Goal: Transaction & Acquisition: Purchase product/service

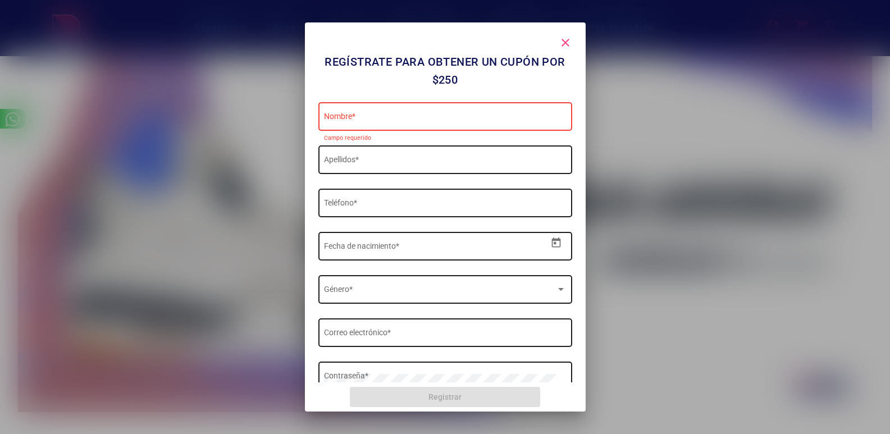
click at [617, 112] on div at bounding box center [445, 217] width 890 height 434
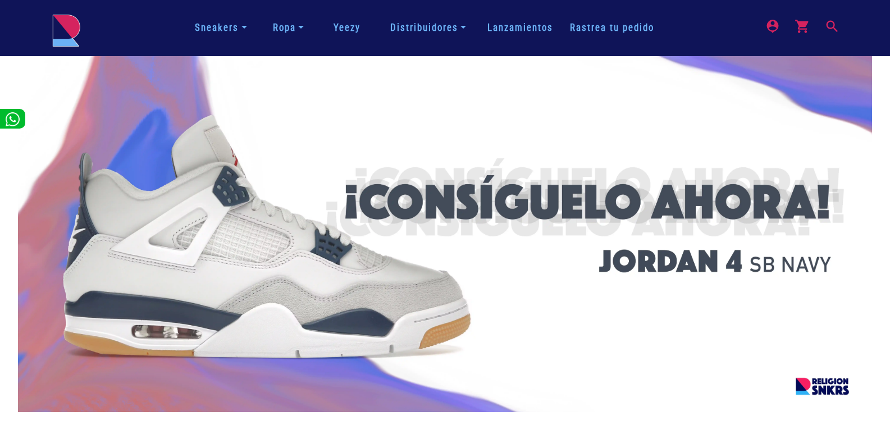
click at [832, 29] on mat-icon "search" at bounding box center [830, 25] width 13 height 13
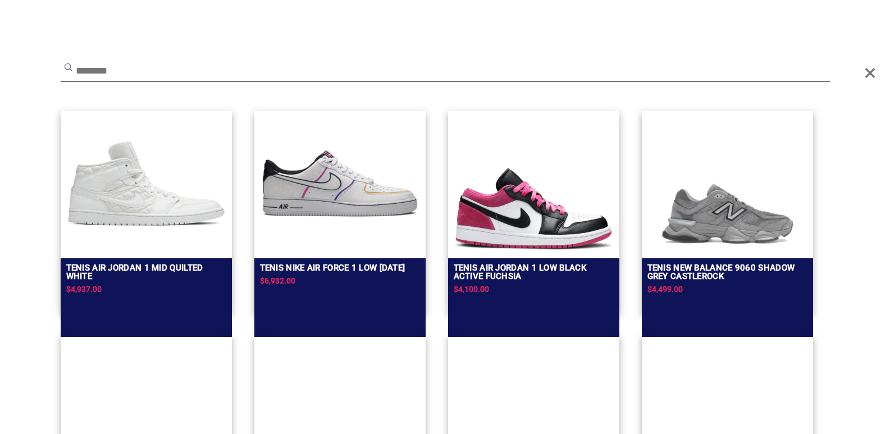
click at [638, 66] on input "text" at bounding box center [445, 72] width 769 height 20
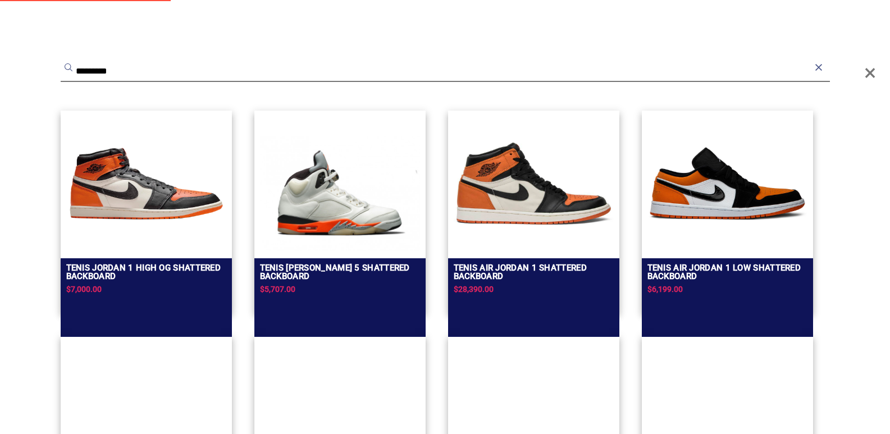
type input "*********"
click at [120, 213] on img at bounding box center [146, 183] width 160 height 135
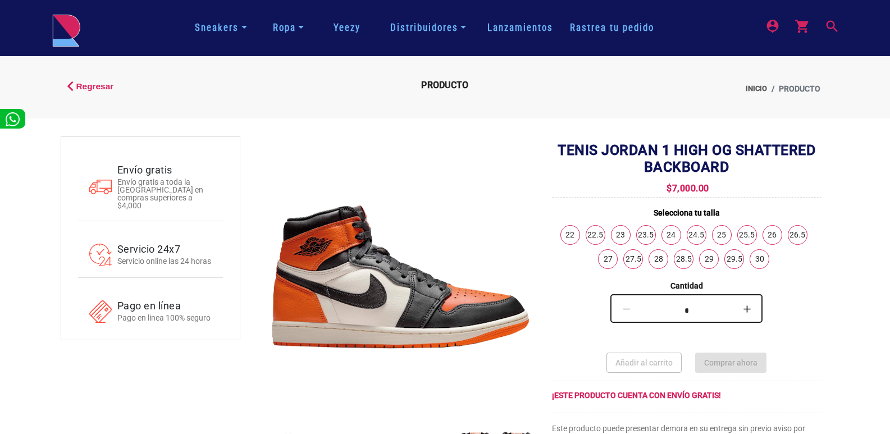
click at [828, 31] on mat-icon "search" at bounding box center [830, 25] width 13 height 13
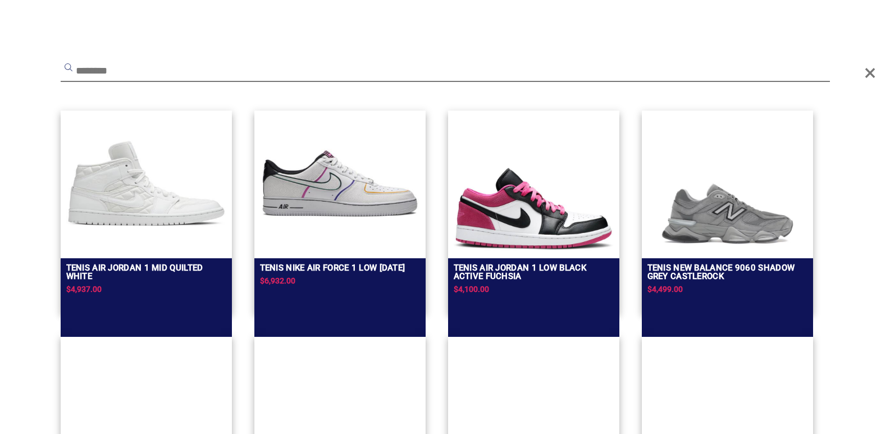
click at [720, 71] on input "text" at bounding box center [445, 72] width 769 height 20
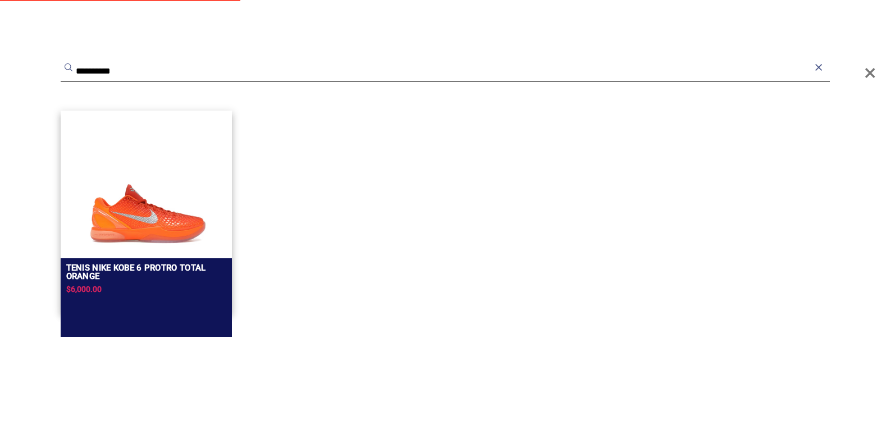
type input "**********"
click at [127, 214] on img at bounding box center [146, 216] width 160 height 70
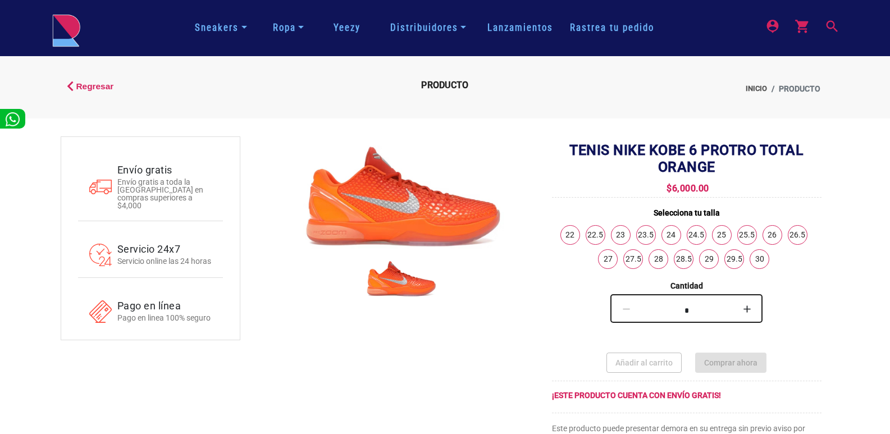
click at [837, 26] on mat-icon "search" at bounding box center [830, 25] width 13 height 13
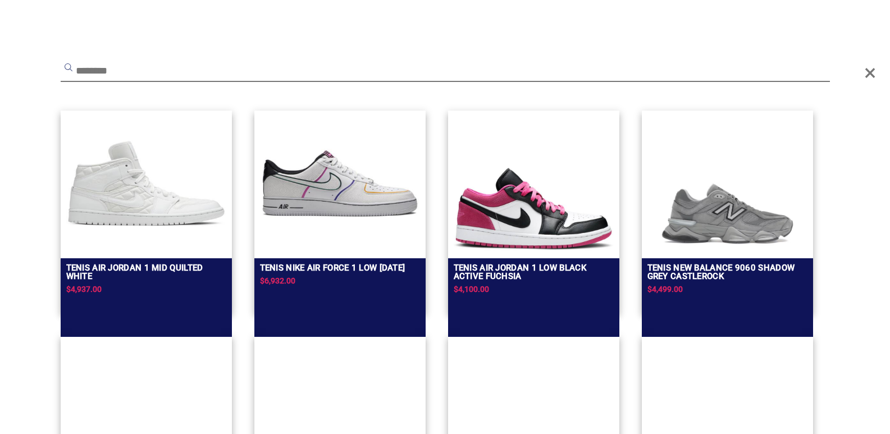
scroll to position [379, 0]
click at [636, 72] on input "text" at bounding box center [445, 72] width 769 height 20
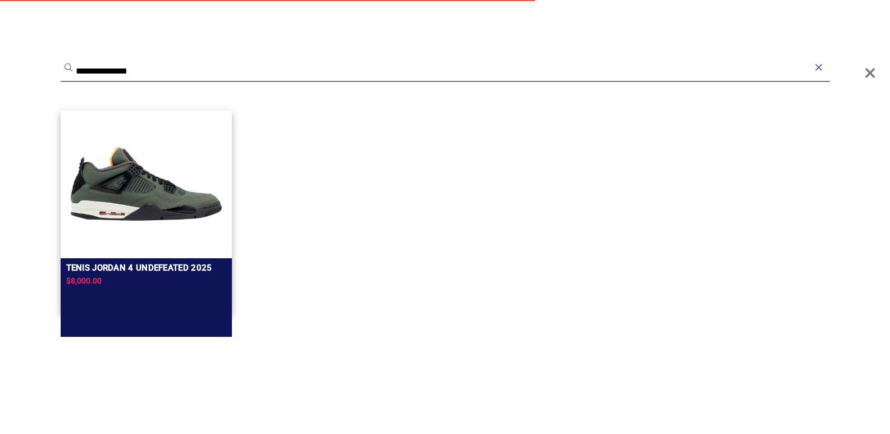
type input "**********"
click at [169, 200] on img at bounding box center [146, 183] width 160 height 135
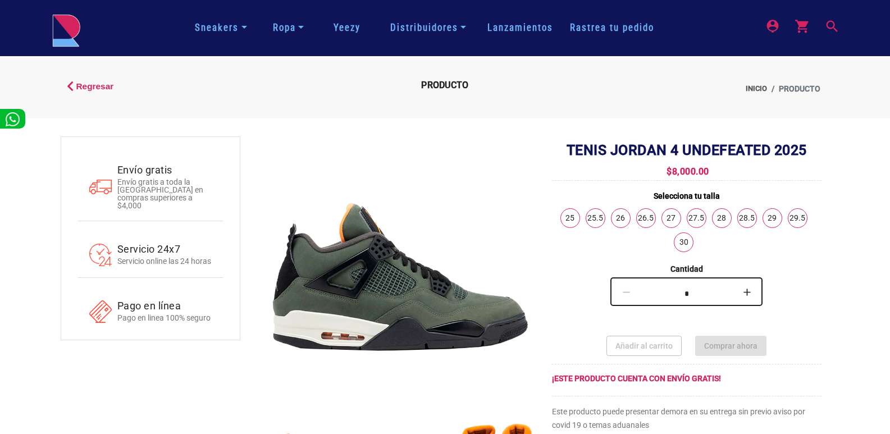
click at [58, 36] on img at bounding box center [66, 30] width 28 height 33
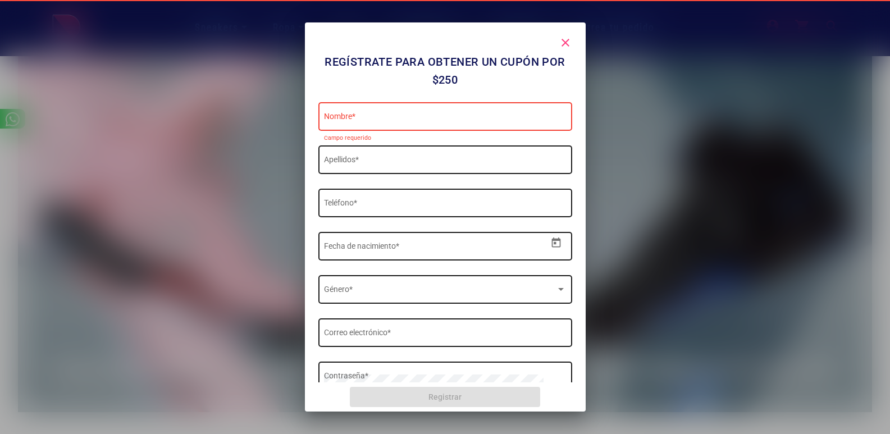
click at [567, 44] on mat-icon "close" at bounding box center [564, 42] width 13 height 13
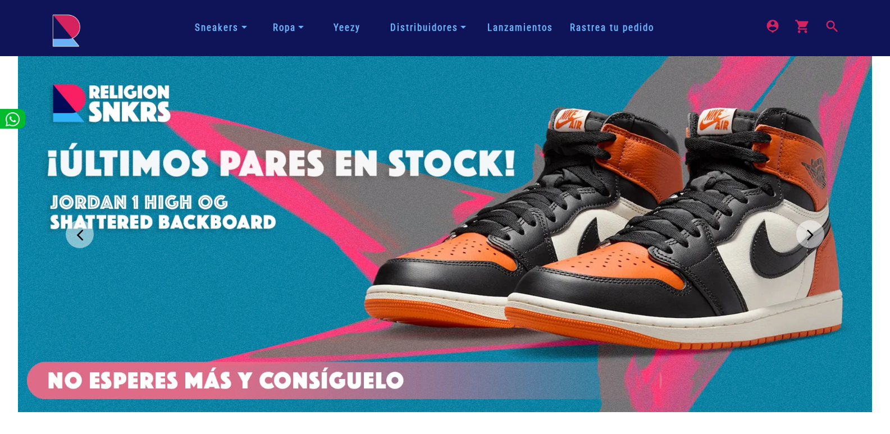
click at [75, 237] on button "Previous" at bounding box center [80, 234] width 28 height 28
click at [817, 231] on button "Next" at bounding box center [810, 234] width 28 height 28
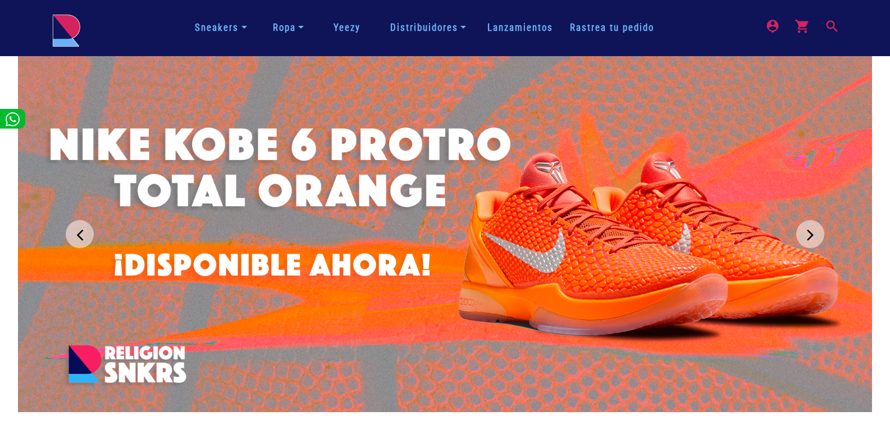
click at [817, 231] on button "Next" at bounding box center [810, 234] width 28 height 28
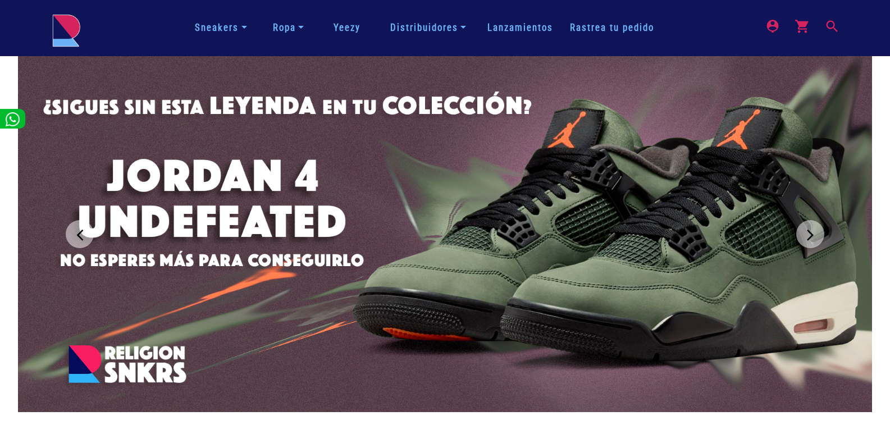
click at [817, 231] on button "Next" at bounding box center [810, 234] width 28 height 28
